Goal: Task Accomplishment & Management: Use online tool/utility

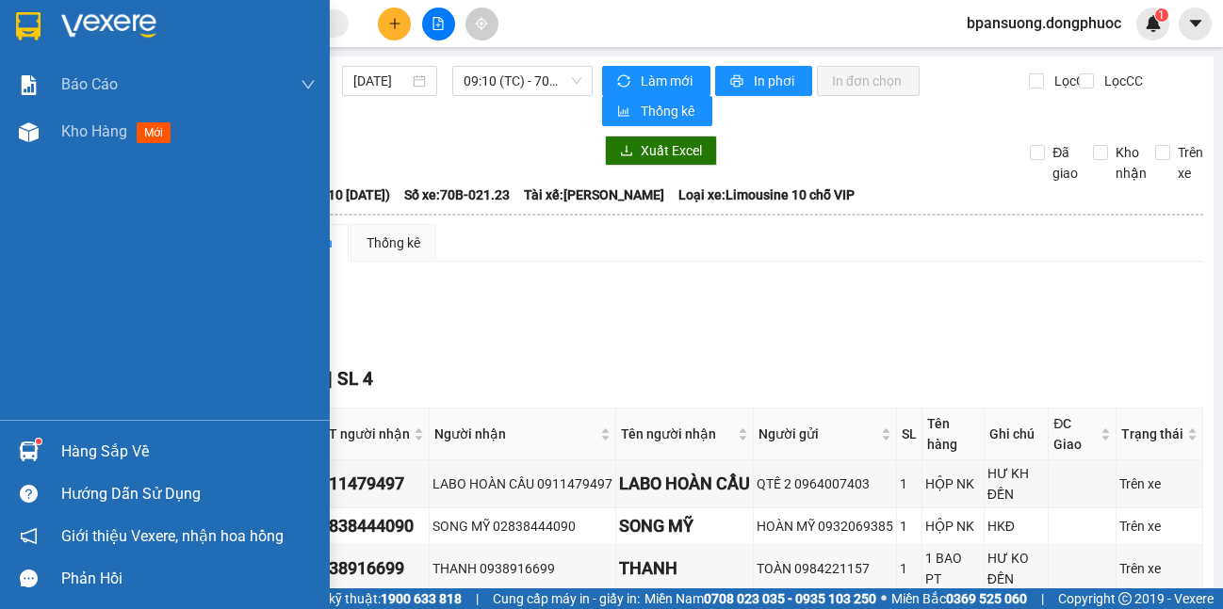
click at [32, 457] on img at bounding box center [29, 452] width 20 height 20
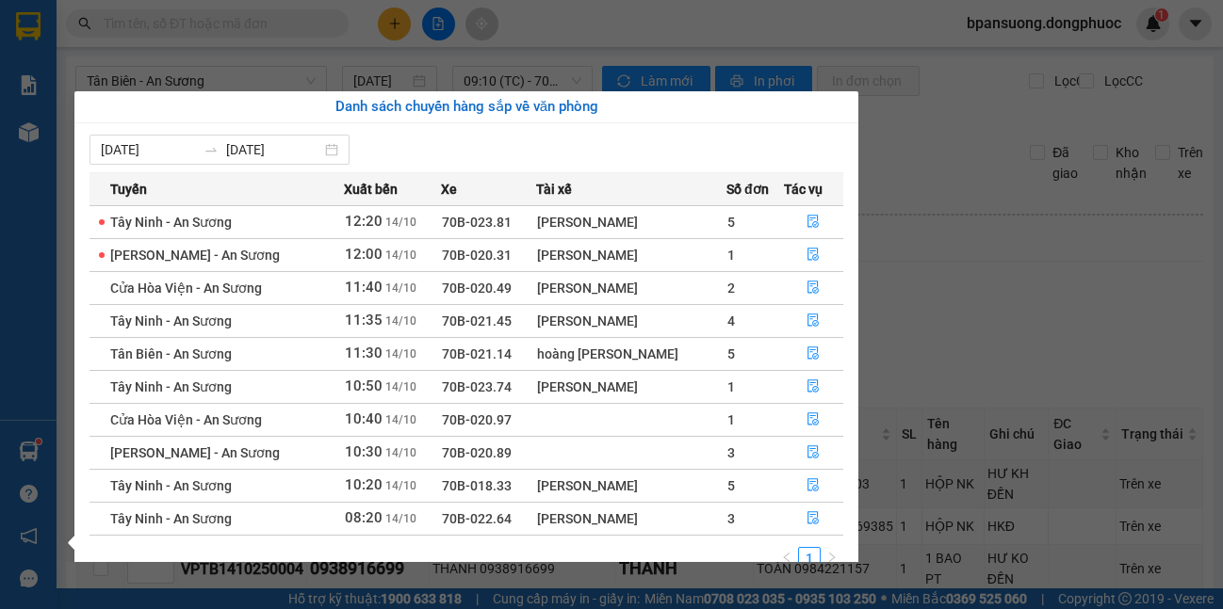
scroll to position [30, 0]
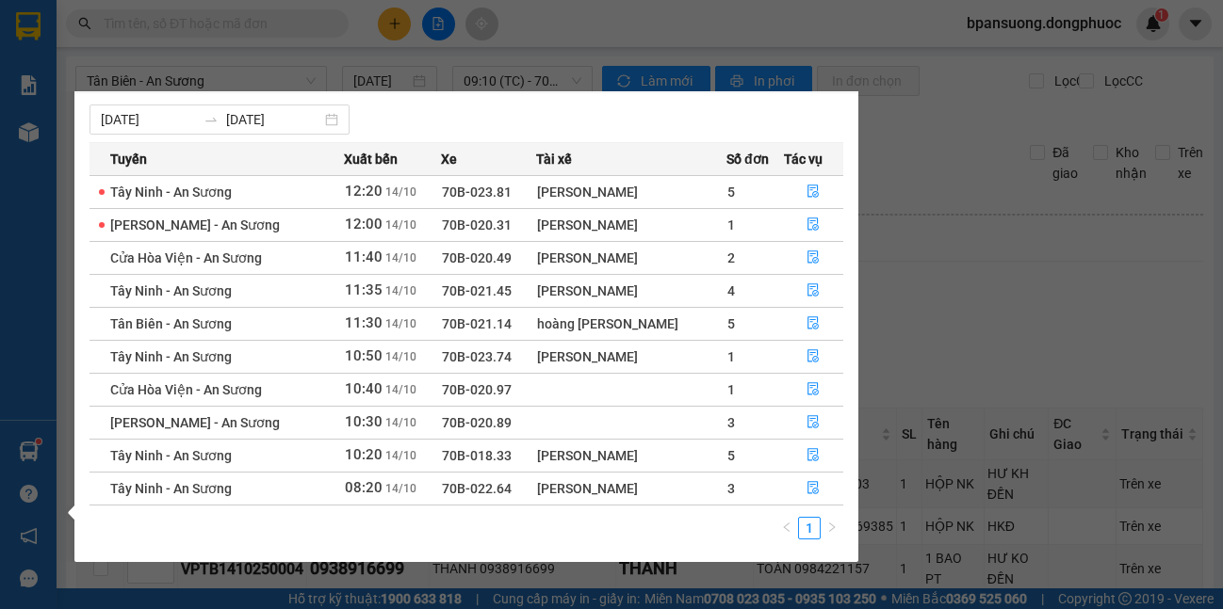
click at [227, 37] on section "Kết quả tìm kiếm ( 0 ) Bộ lọc No Data bpansuong.dongphuoc 1 Báo cáo Mẫu 1: Báo …" at bounding box center [611, 304] width 1223 height 609
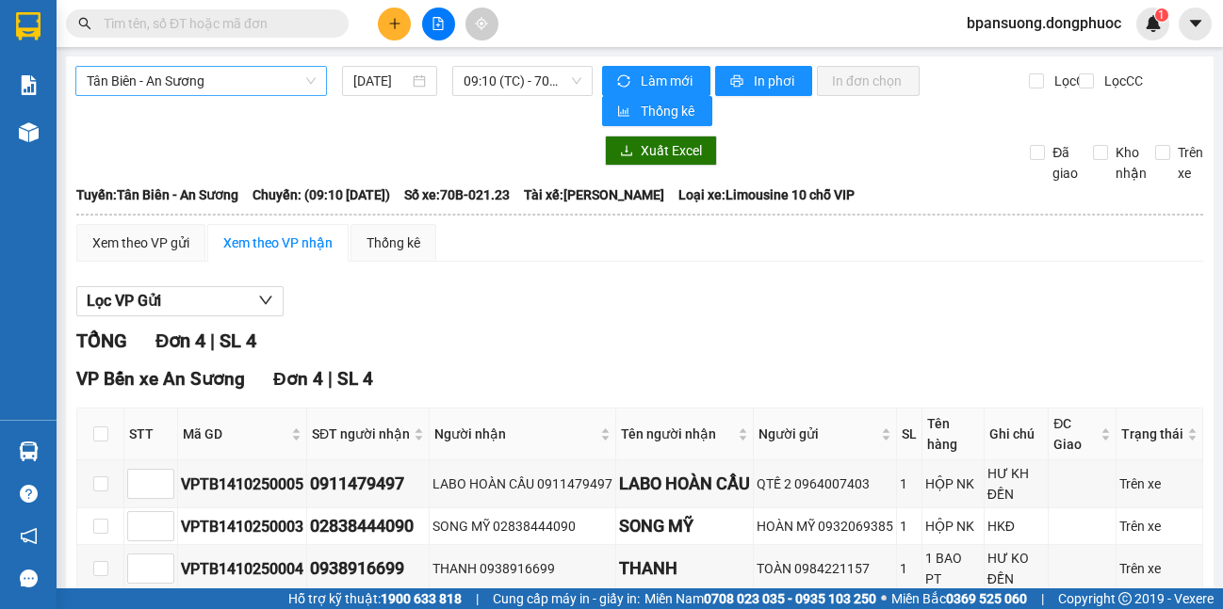
click at [221, 75] on span "Tân Biên - An Sương" at bounding box center [201, 81] width 229 height 28
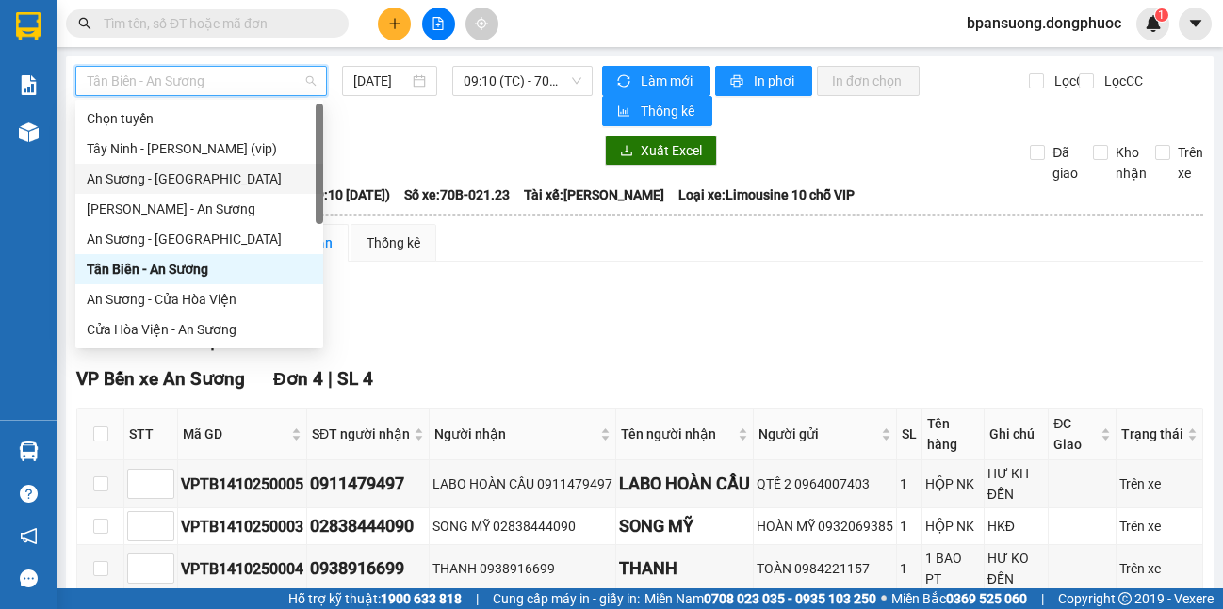
click at [212, 175] on div "An Sương - [GEOGRAPHIC_DATA]" at bounding box center [199, 179] width 225 height 21
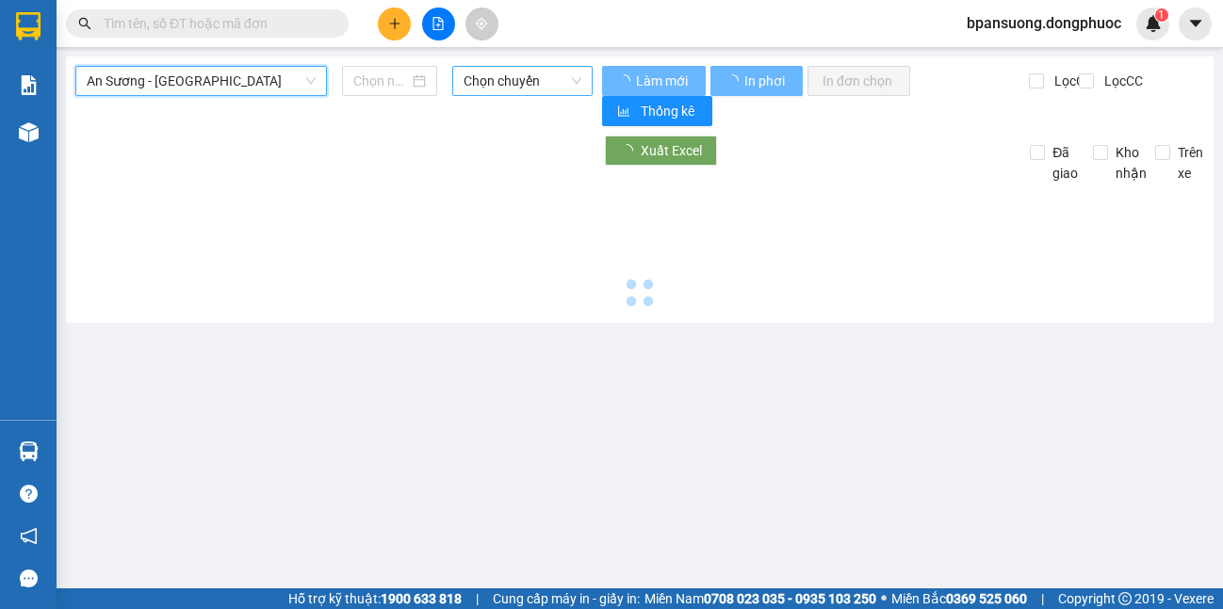
type input "[DATE]"
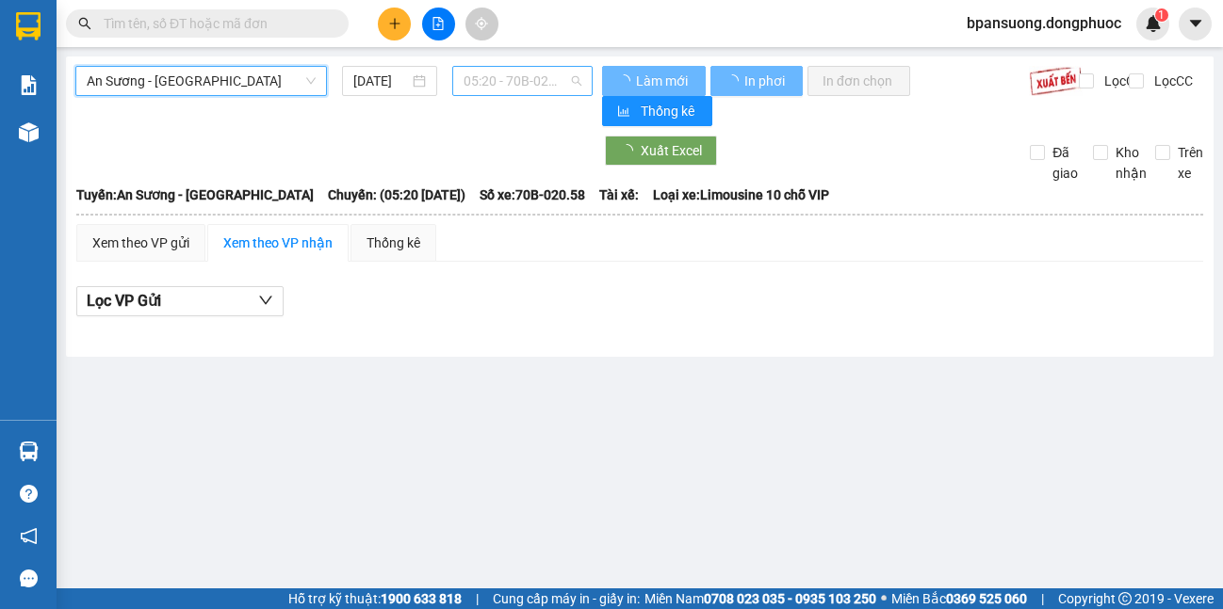
click at [501, 85] on span "05:20 - 70B-020.58" at bounding box center [522, 81] width 118 height 28
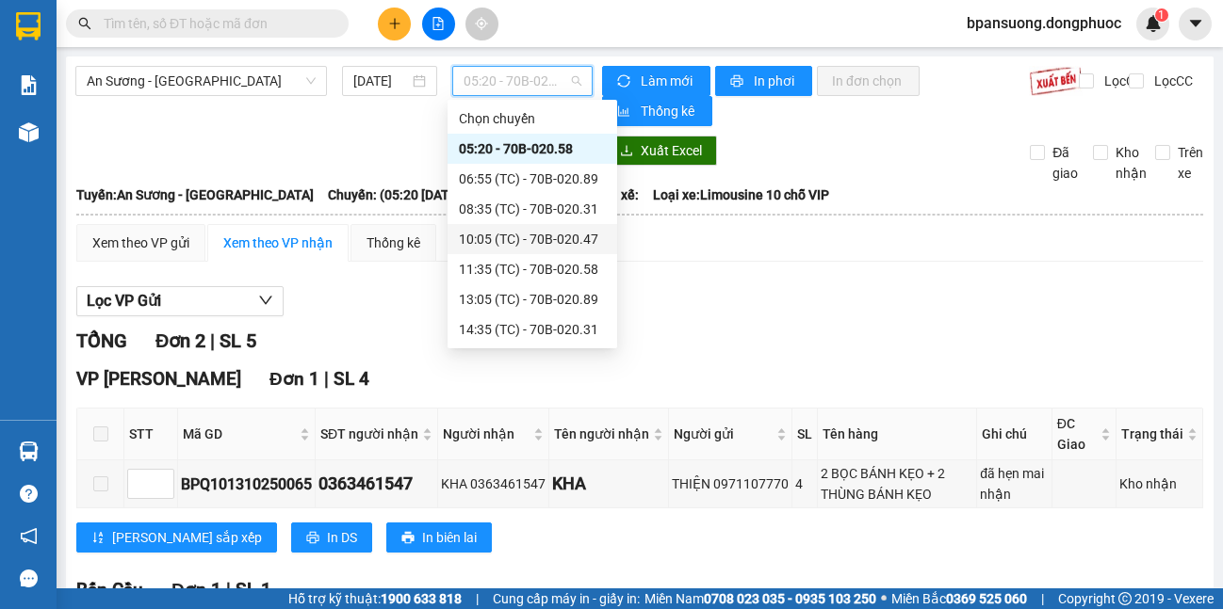
click at [195, 117] on div "An Sương - [GEOGRAPHIC_DATA] [DATE] 05:20 - 70B-020.58" at bounding box center [333, 96] width 517 height 60
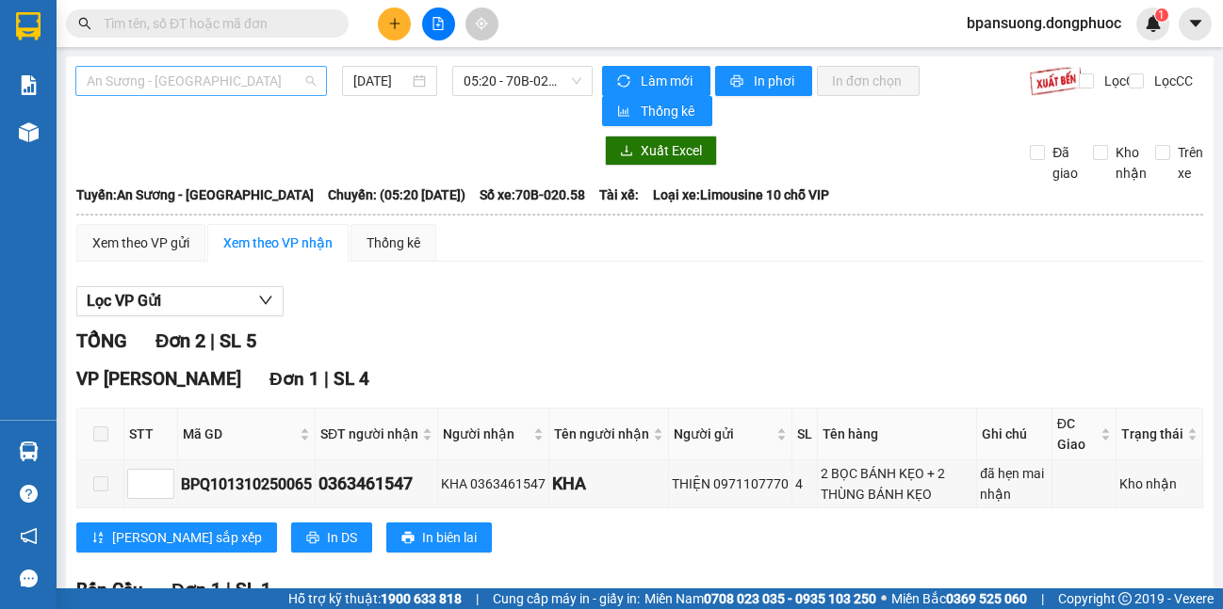
click at [195, 90] on span "An Sương - [GEOGRAPHIC_DATA]" at bounding box center [201, 81] width 229 height 28
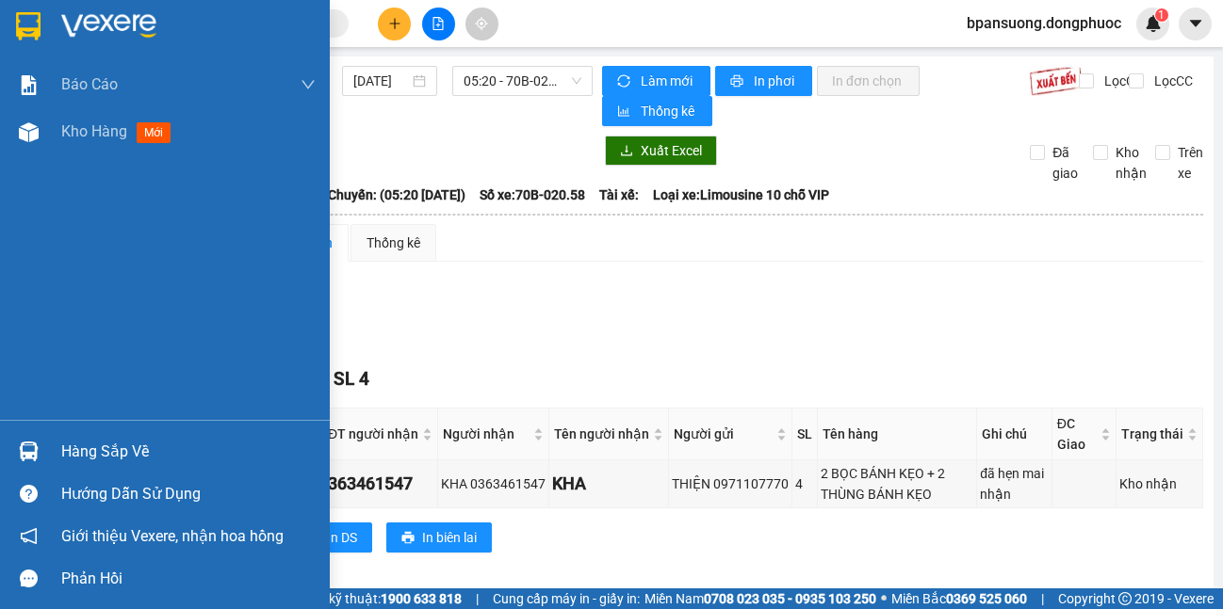
click at [35, 456] on img at bounding box center [29, 452] width 20 height 20
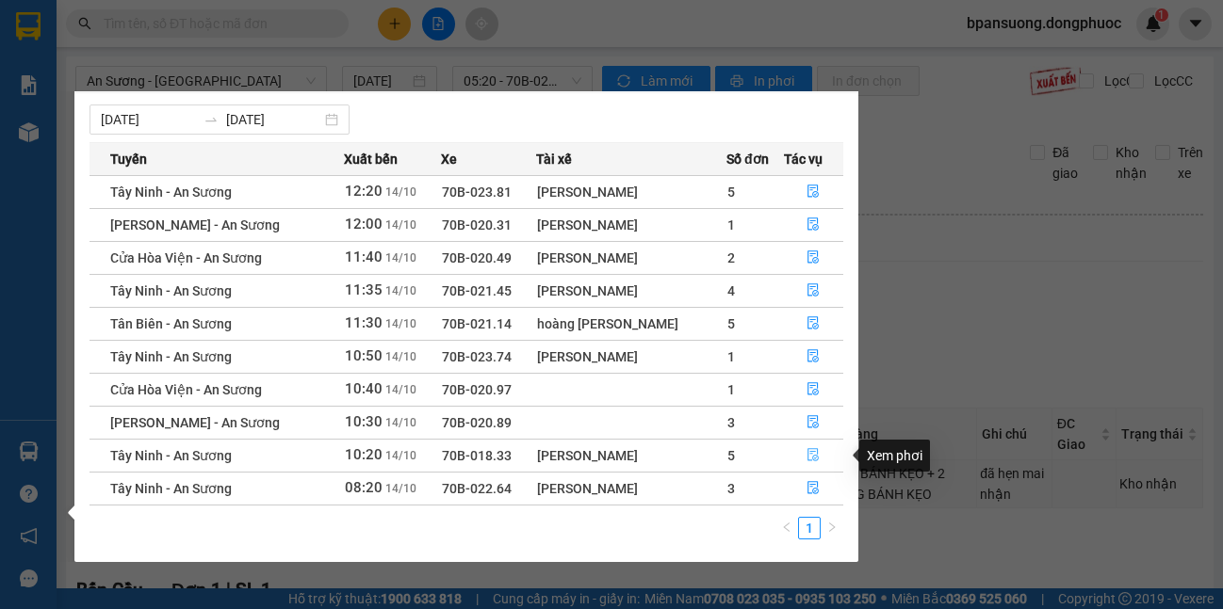
click at [806, 448] on icon "file-done" at bounding box center [812, 454] width 13 height 13
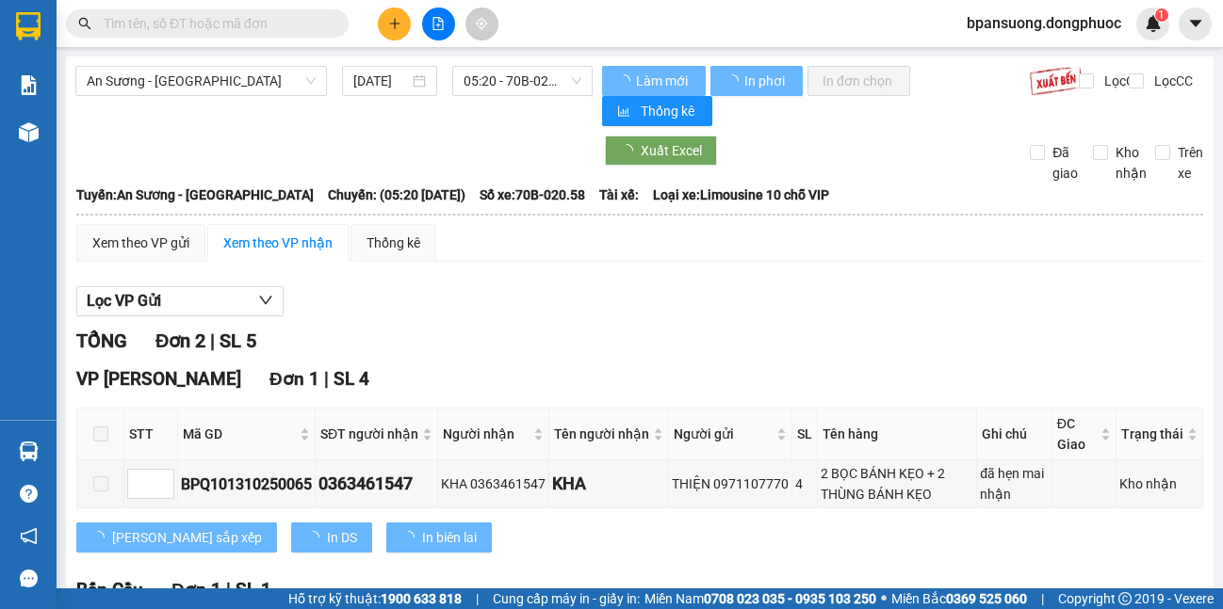
scroll to position [188, 0]
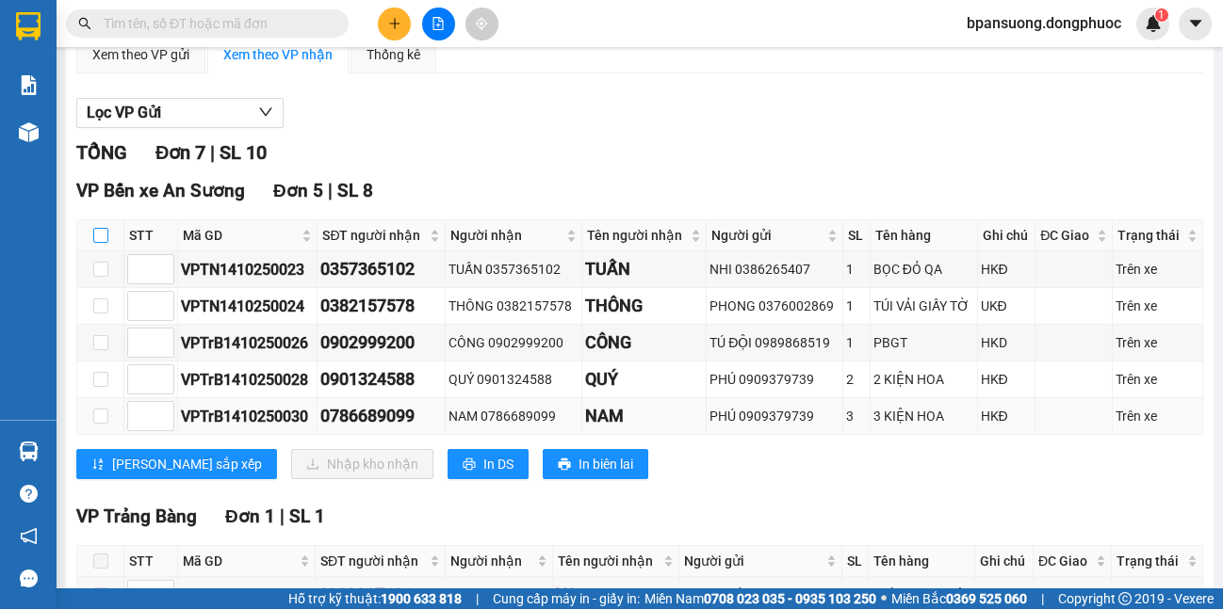
drag, startPoint x: 102, startPoint y: 236, endPoint x: 221, endPoint y: 420, distance: 219.2
click at [104, 239] on input "checkbox" at bounding box center [100, 235] width 15 height 15
checkbox input "true"
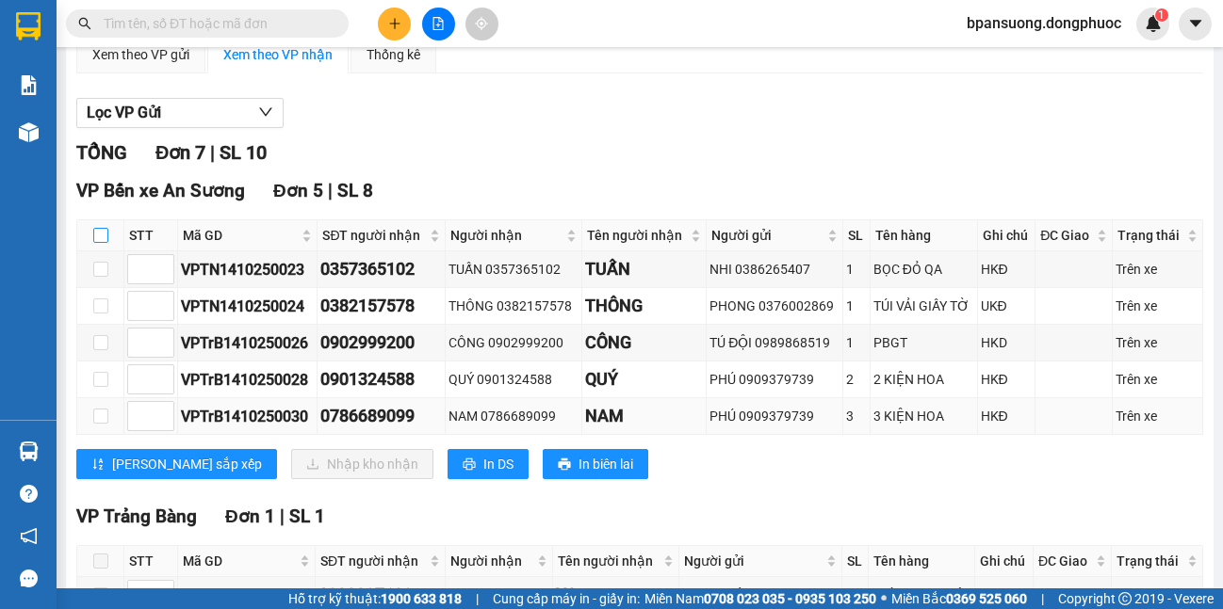
checkbox input "true"
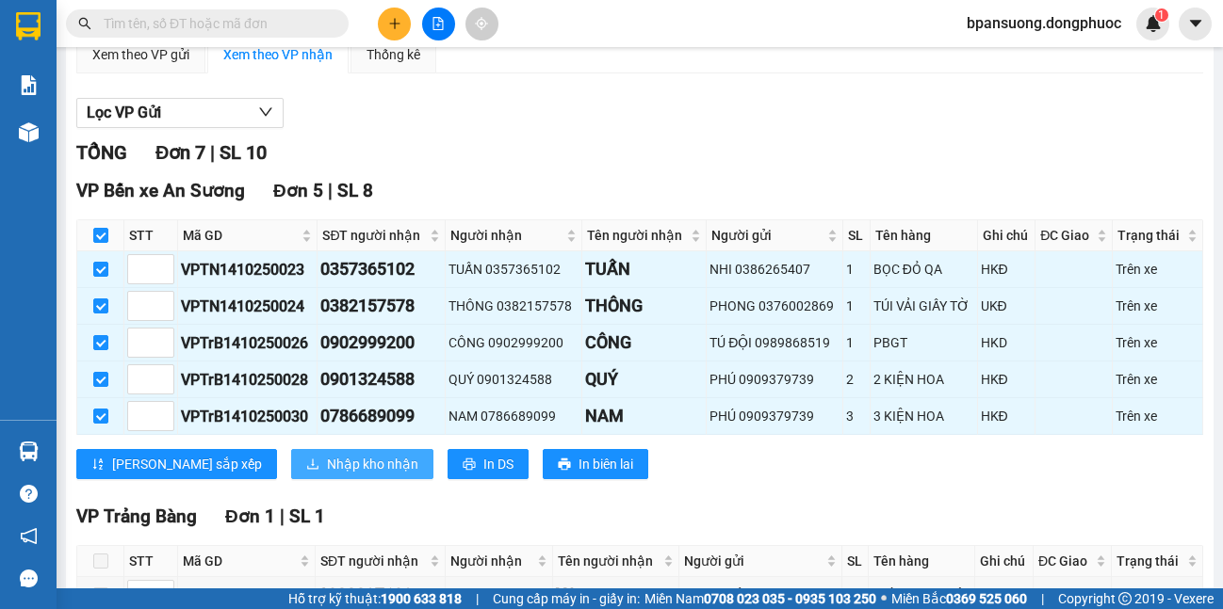
click at [327, 472] on span "Nhập kho nhận" at bounding box center [372, 464] width 91 height 21
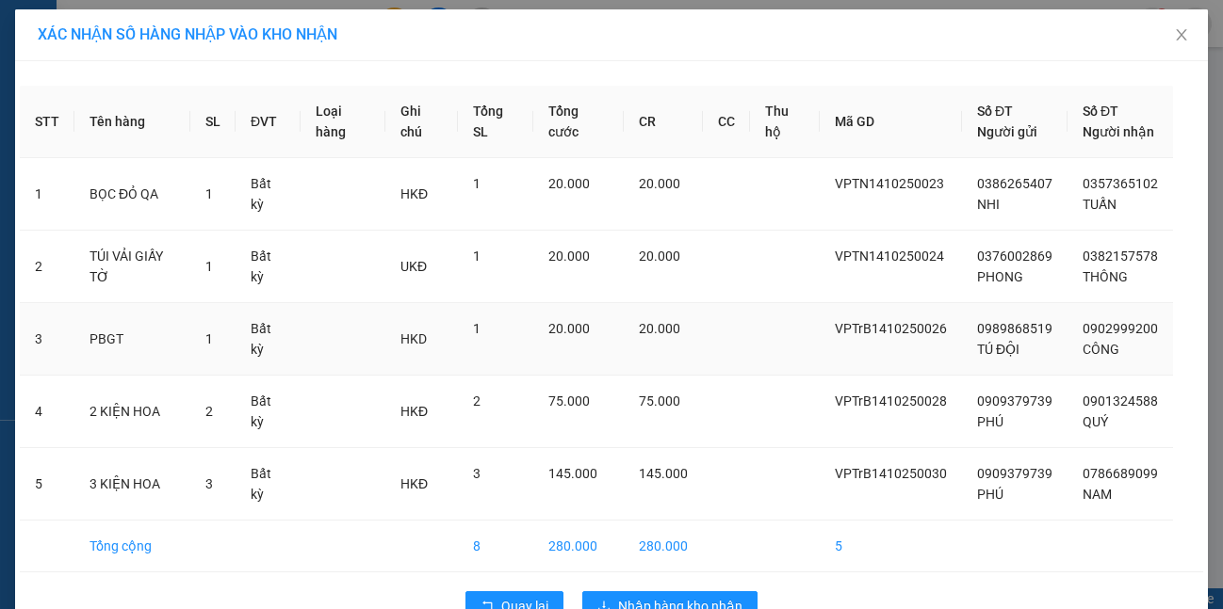
scroll to position [49, 0]
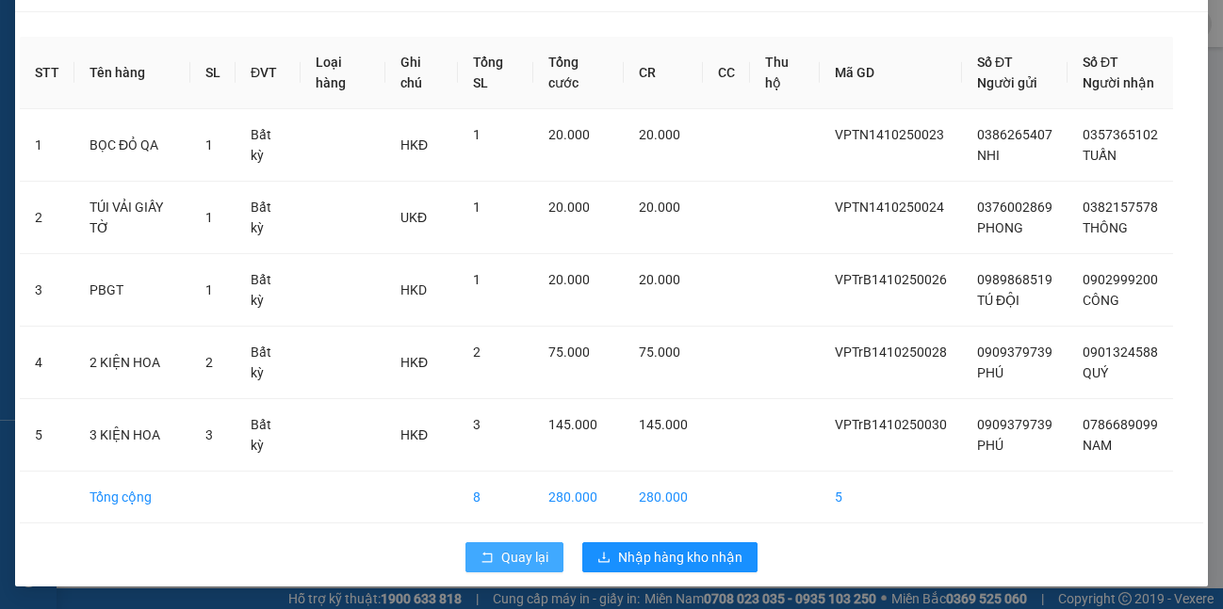
click at [537, 554] on span "Quay lại" at bounding box center [524, 557] width 47 height 21
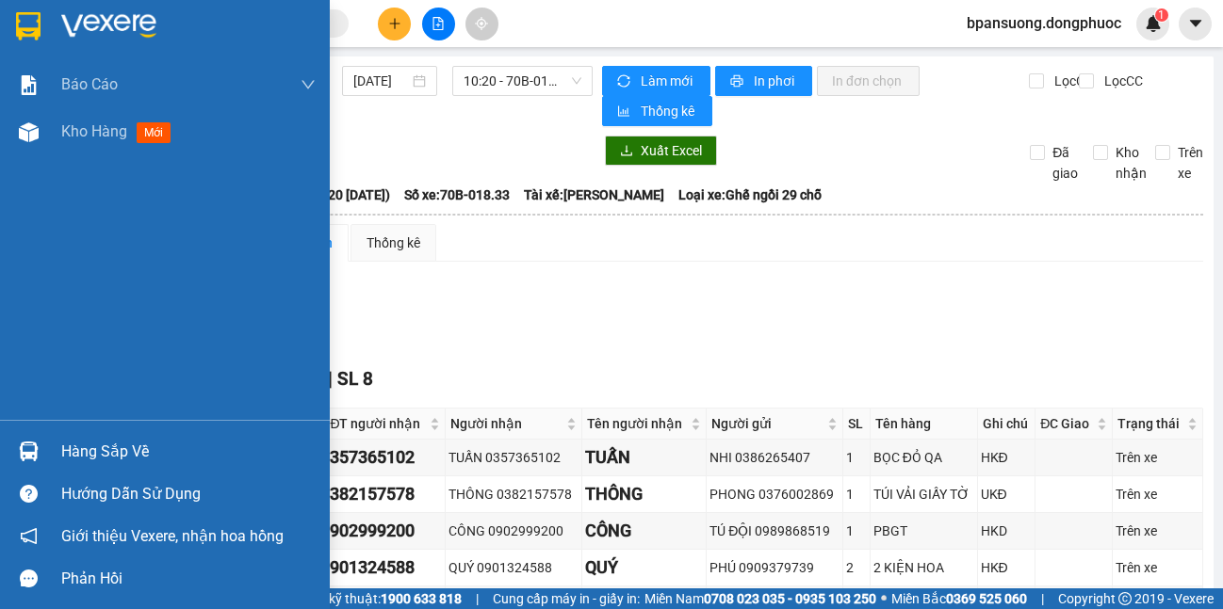
click at [31, 451] on img at bounding box center [29, 452] width 20 height 20
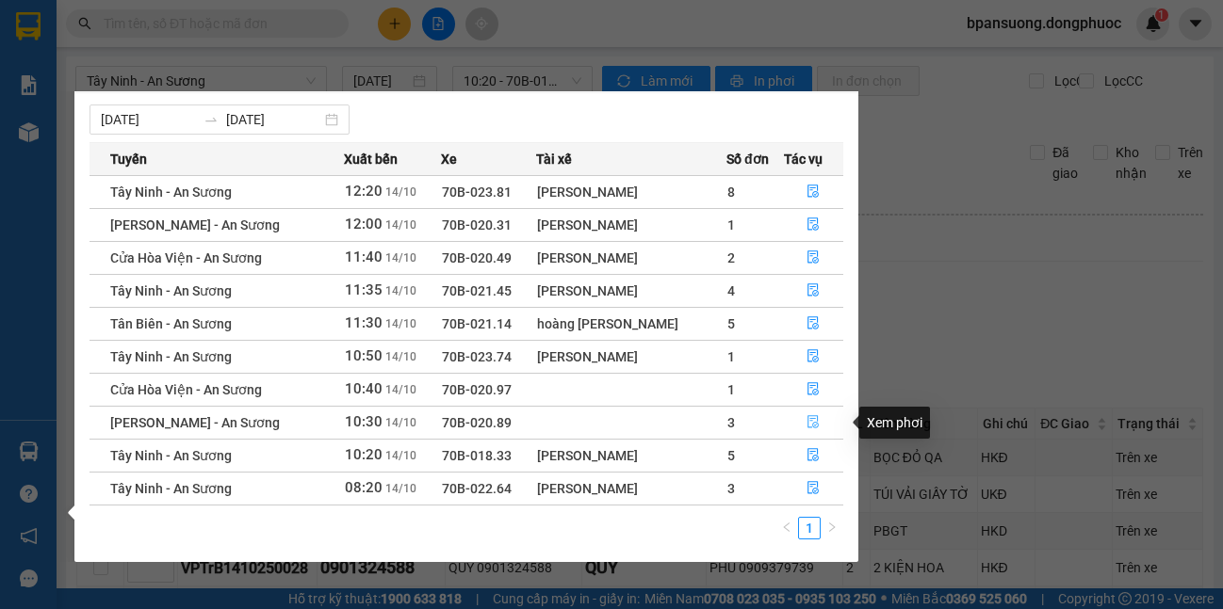
click at [814, 417] on icon "file-done" at bounding box center [812, 421] width 13 height 13
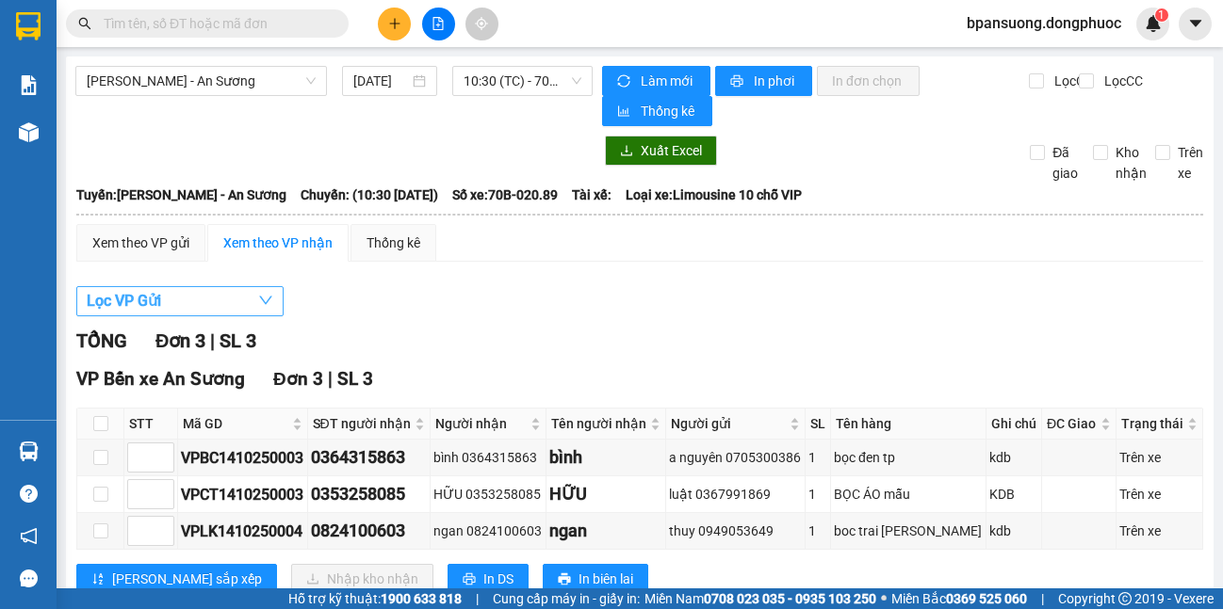
scroll to position [58, 0]
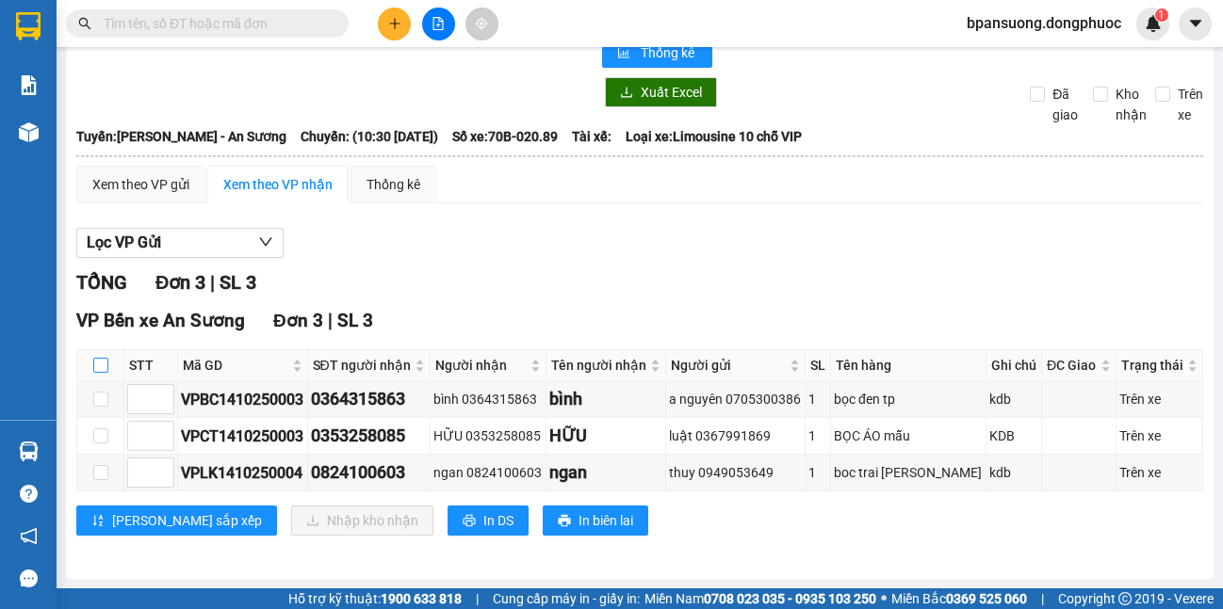
click at [96, 368] on input "checkbox" at bounding box center [100, 365] width 15 height 15
checkbox input "true"
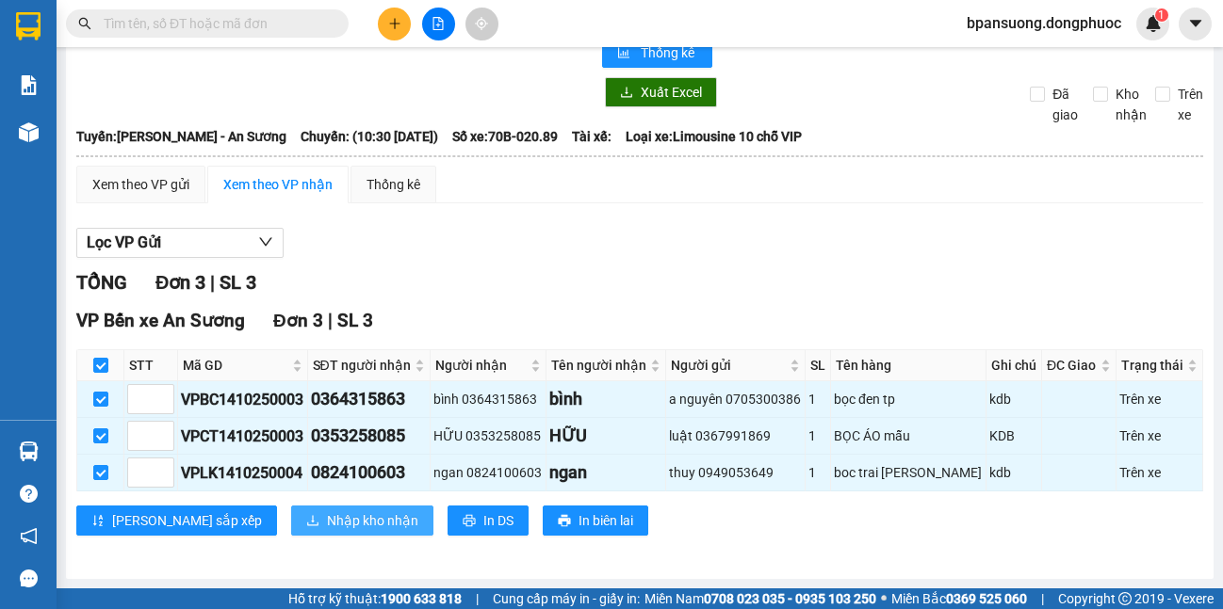
click at [327, 520] on span "Nhập kho nhận" at bounding box center [372, 521] width 91 height 21
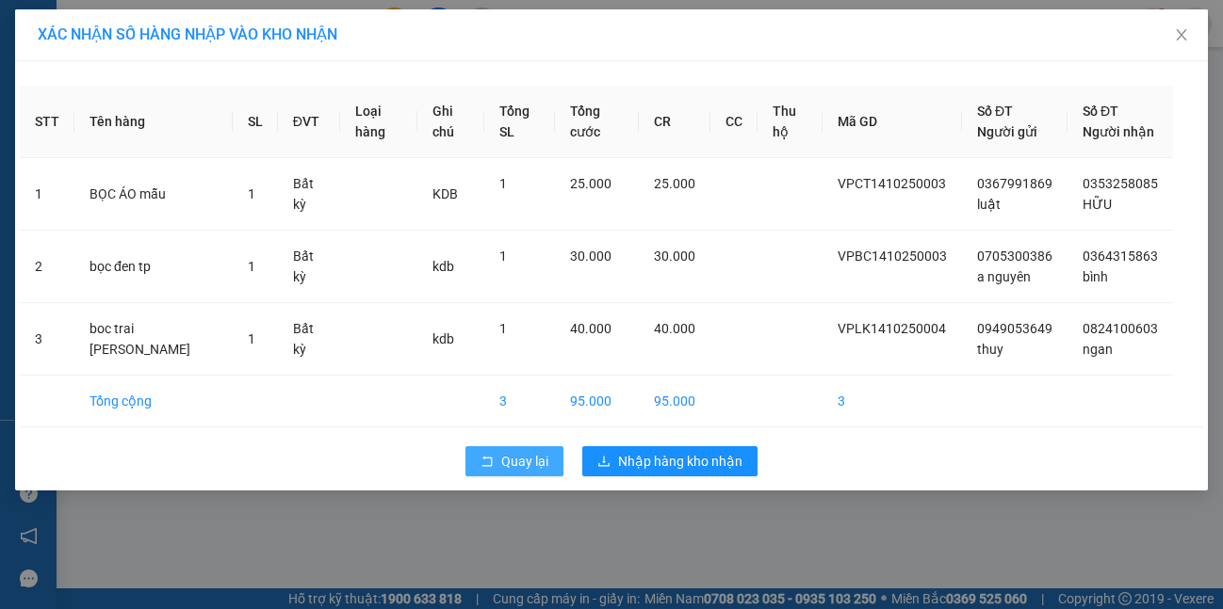
click at [479, 472] on button "Quay lại" at bounding box center [514, 461] width 98 height 30
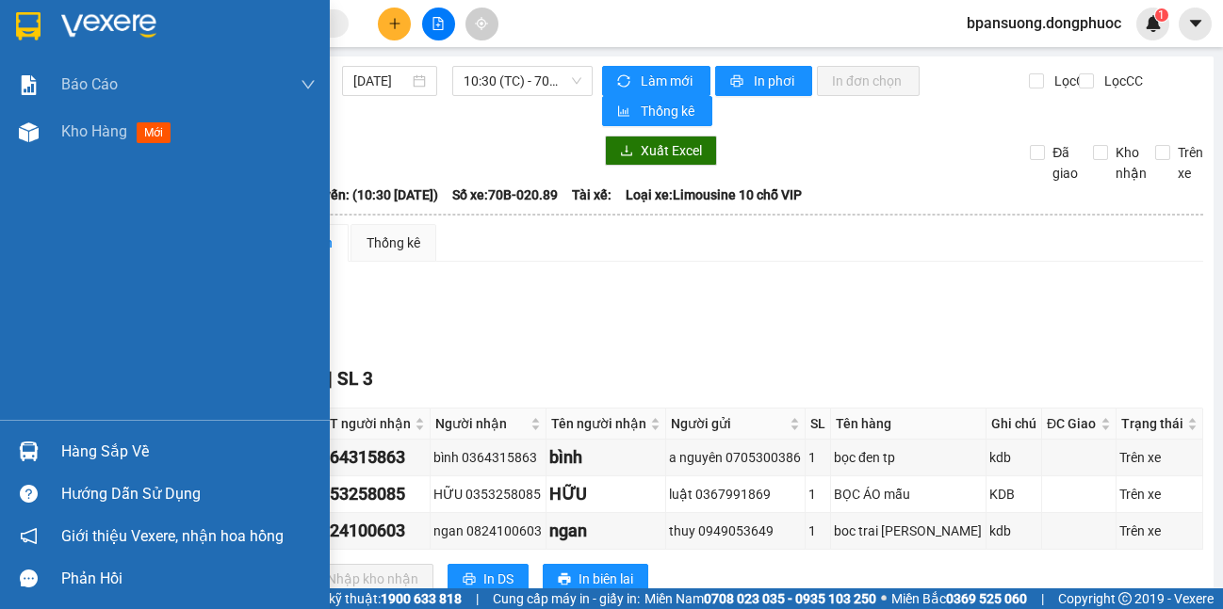
click at [4, 442] on div "Hàng sắp về" at bounding box center [165, 451] width 330 height 42
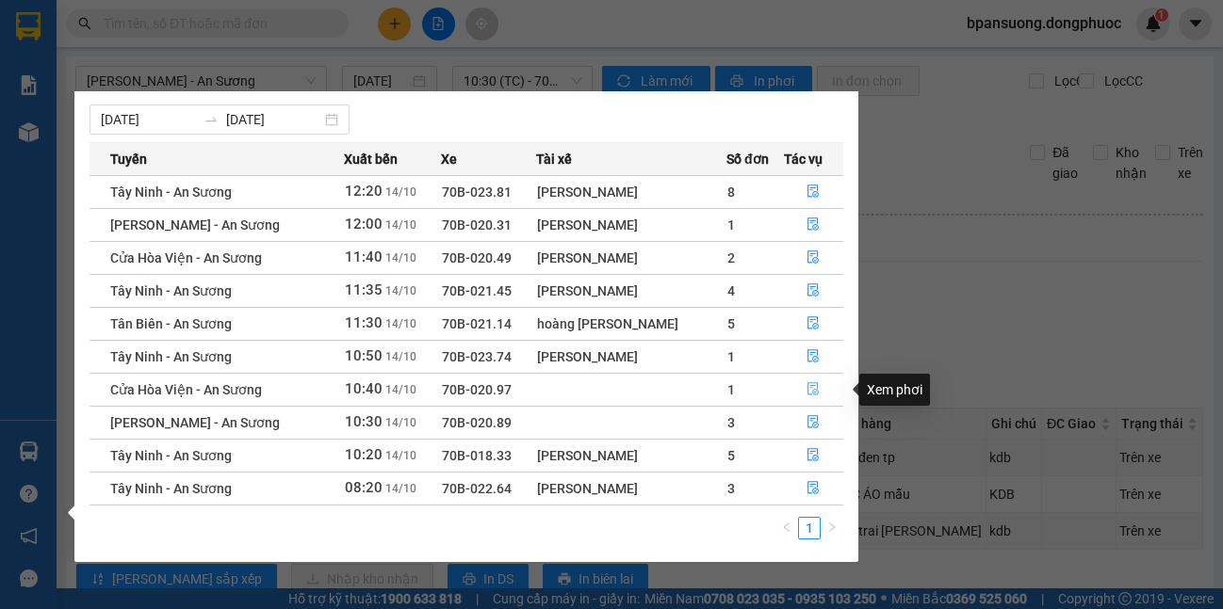
click at [810, 387] on icon "file-done" at bounding box center [812, 388] width 13 height 13
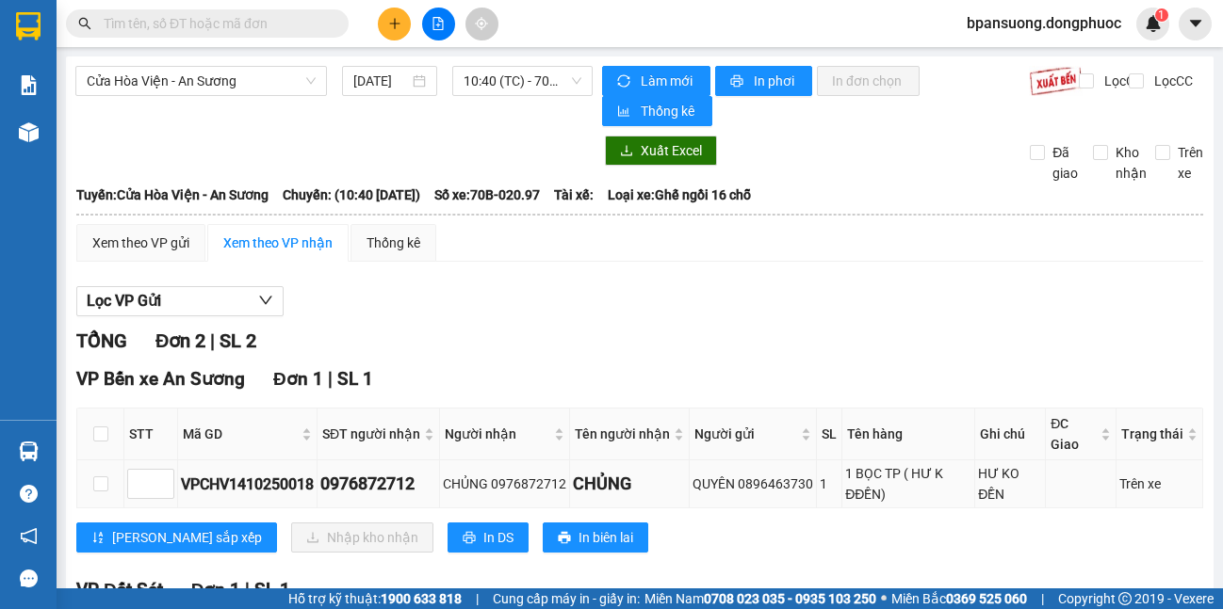
scroll to position [188, 0]
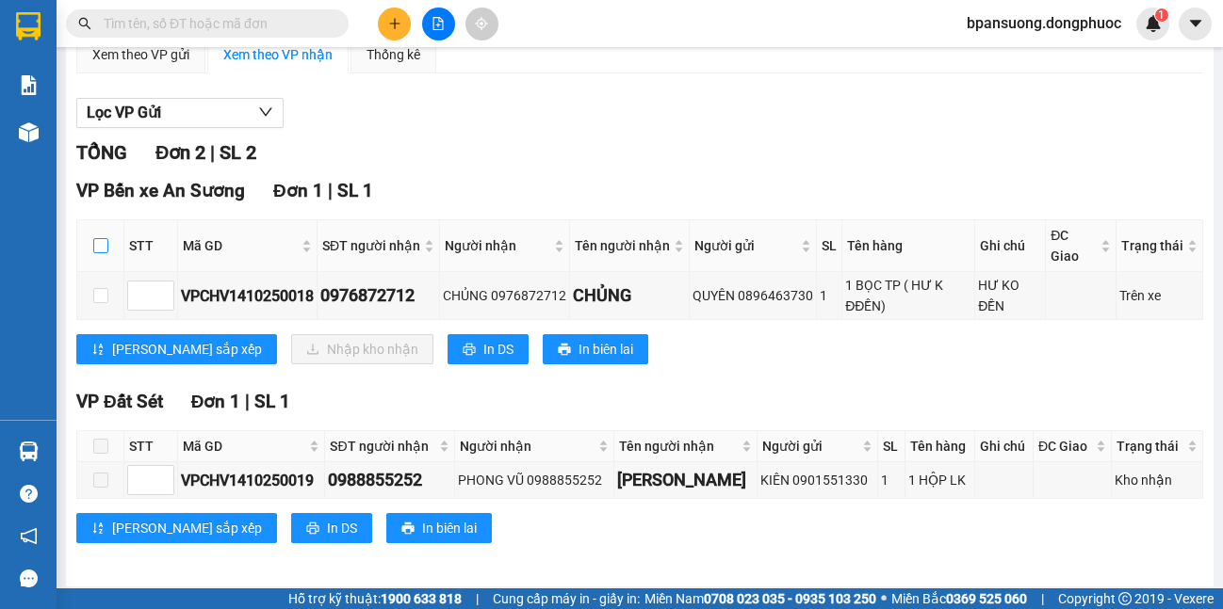
click at [100, 244] on input "checkbox" at bounding box center [100, 245] width 15 height 15
checkbox input "true"
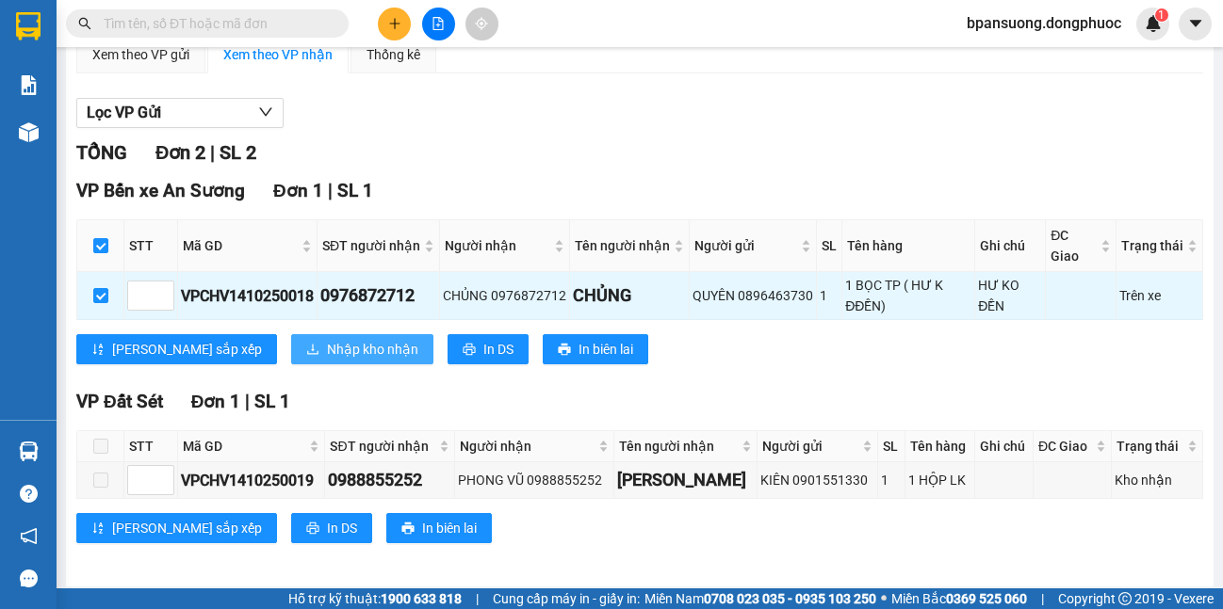
click at [327, 342] on span "Nhập kho nhận" at bounding box center [372, 349] width 91 height 21
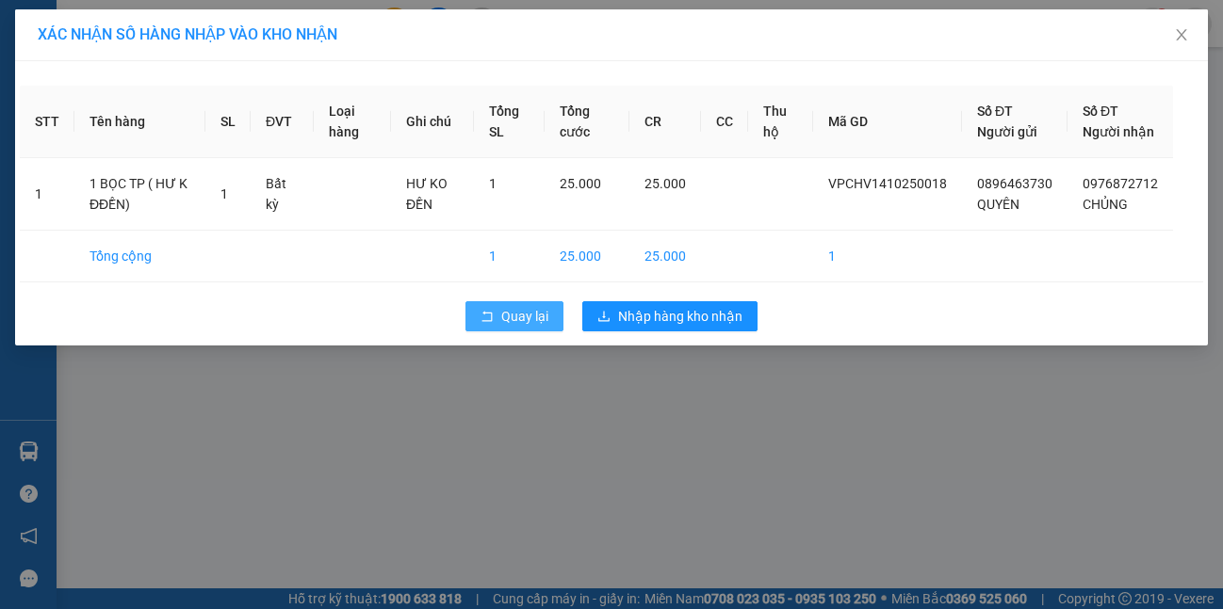
click at [535, 327] on span "Quay lại" at bounding box center [524, 316] width 47 height 21
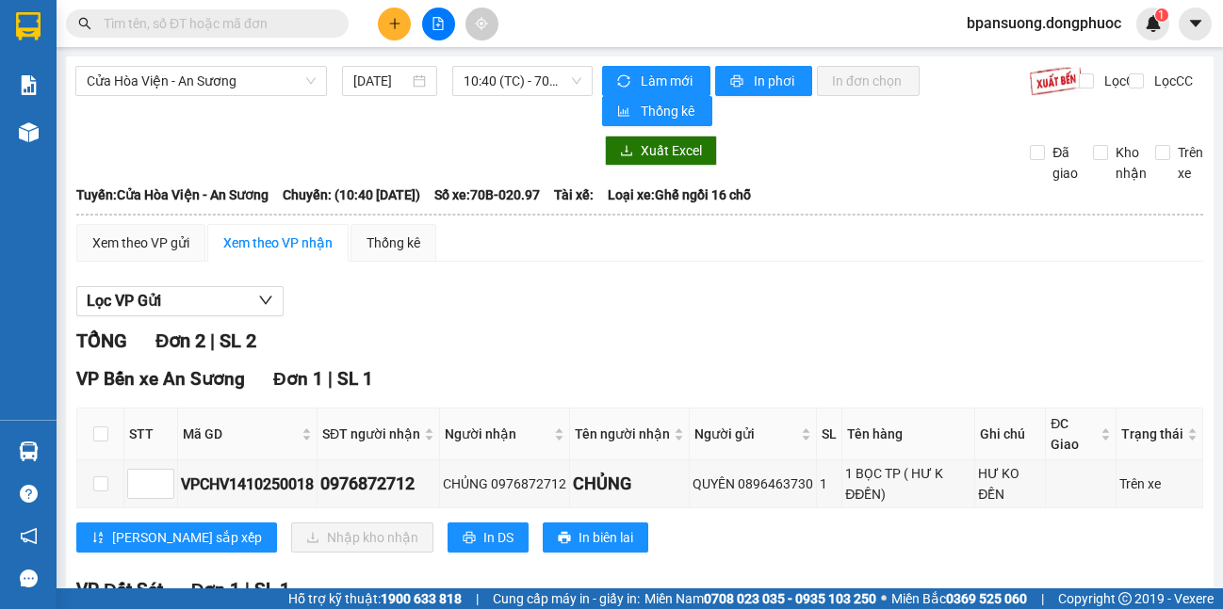
drag, startPoint x: 267, startPoint y: 44, endPoint x: 260, endPoint y: 26, distance: 19.1
click at [267, 42] on div "Kết quả tìm kiếm ( 0 ) Bộ lọc No Data bpansuong.dongphuoc 1" at bounding box center [611, 23] width 1223 height 47
click at [260, 23] on input "text" at bounding box center [215, 23] width 222 height 21
